Goal: Communication & Community: Answer question/provide support

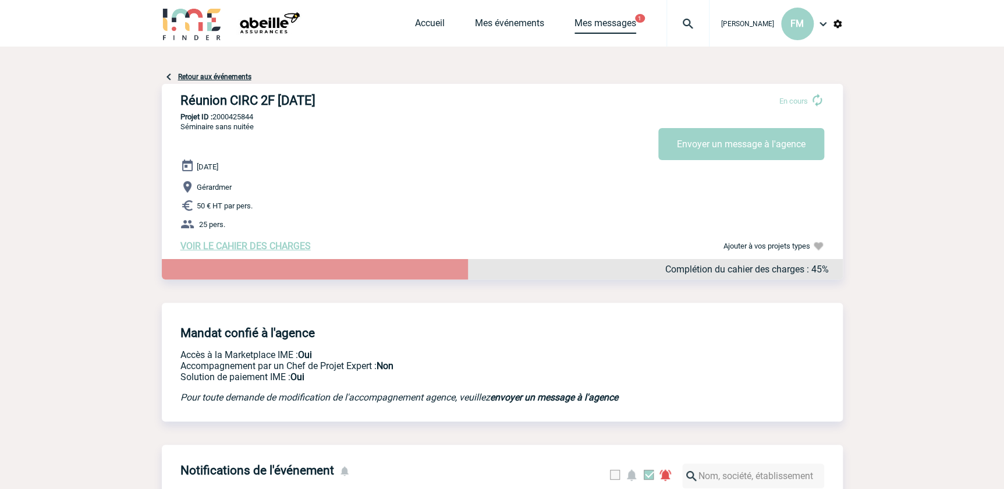
click at [614, 23] on link "Mes messages" at bounding box center [606, 25] width 62 height 16
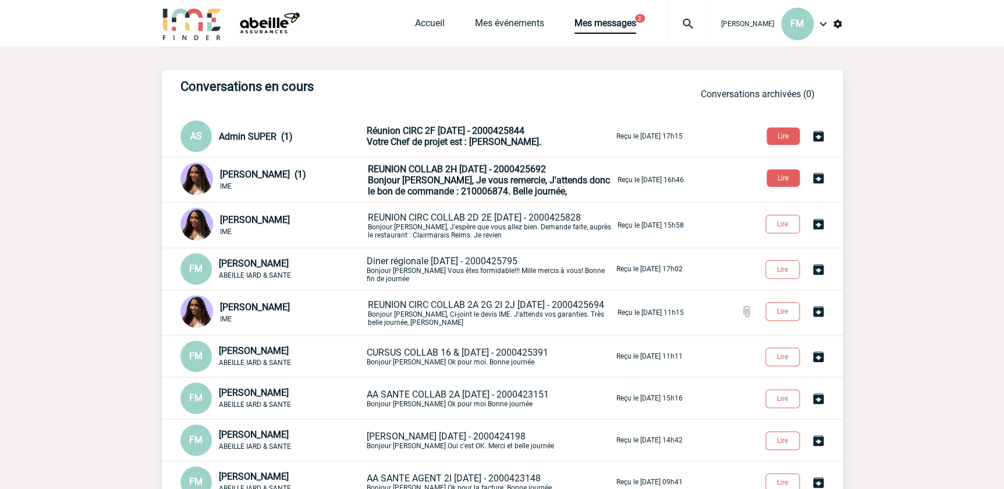
click at [518, 178] on span "Bonjour Florence, Je vous remercie, J'attends donc le bon de commande : 2100068…" at bounding box center [489, 186] width 242 height 22
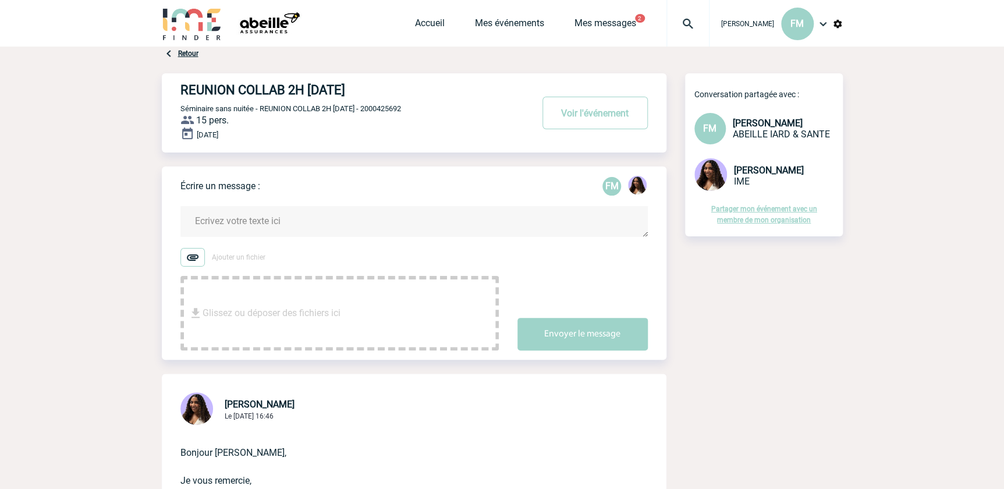
click at [250, 224] on textarea at bounding box center [413, 221] width 467 height 31
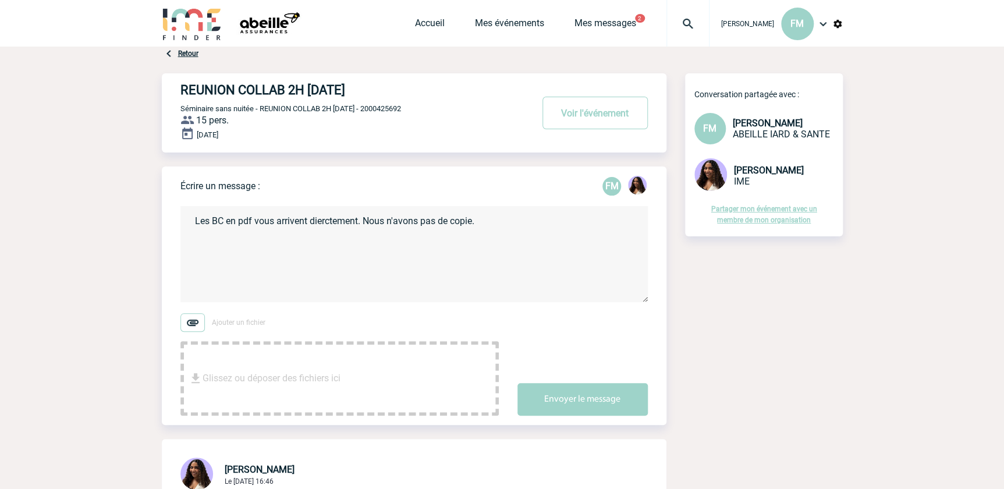
click at [322, 220] on textarea "Les BC en pdf vous arrivent dierctement. Nous n'avons pas de copie." at bounding box center [413, 254] width 467 height 96
click at [513, 221] on textarea "Les BC en pdf vous arrivent directement. Nous n'avons pas de copie." at bounding box center [413, 254] width 467 height 96
type textarea "Les BC en pdf vous arrivent directement. Nous n'avons pas de copie. Bonne fin d…"
click at [582, 398] on button "Envoyer le message" at bounding box center [583, 399] width 130 height 33
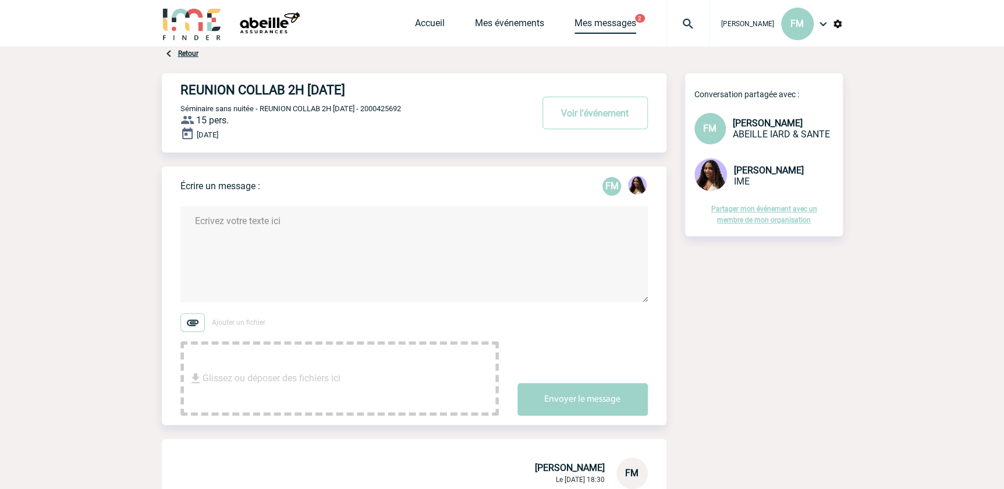
click at [582, 24] on link "Mes messages" at bounding box center [606, 25] width 62 height 16
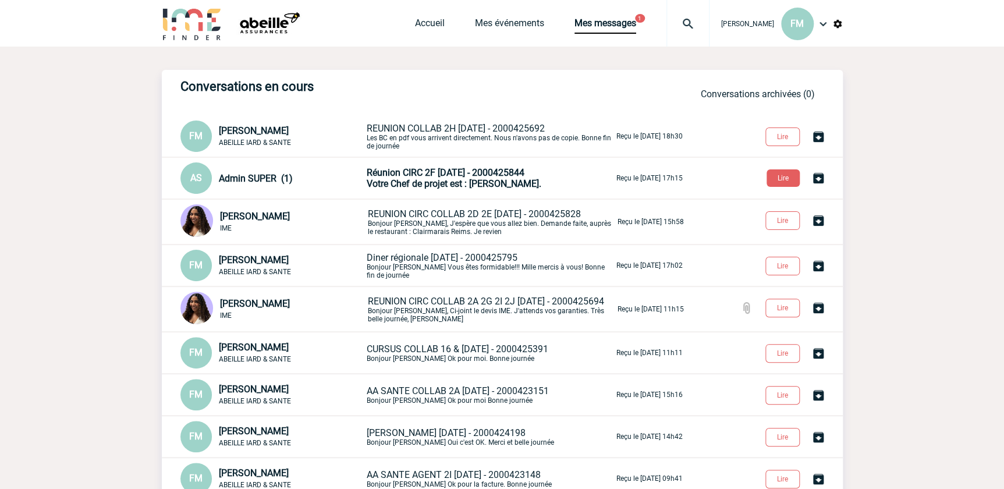
click at [541, 179] on span "Votre Chef de projet est : [PERSON_NAME]." at bounding box center [454, 183] width 175 height 11
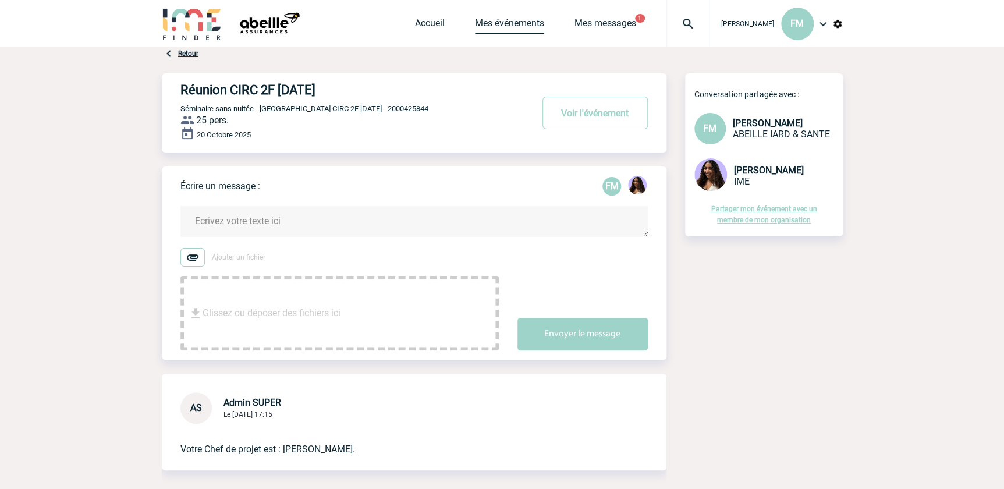
click at [506, 26] on link "Mes événements" at bounding box center [509, 25] width 69 height 16
